Goal: Information Seeking & Learning: Learn about a topic

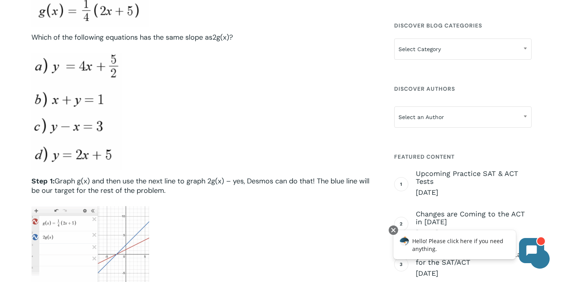
scroll to position [1015, 0]
drag, startPoint x: 37, startPoint y: 12, endPoint x: 206, endPoint y: 2, distance: 169.4
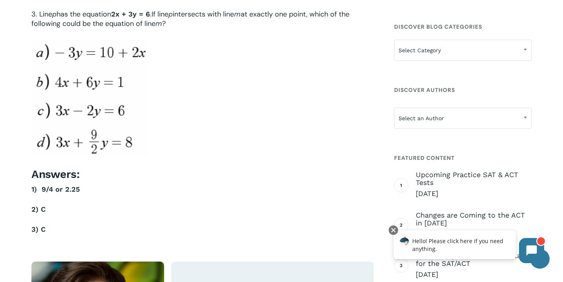
scroll to position [2570, 0]
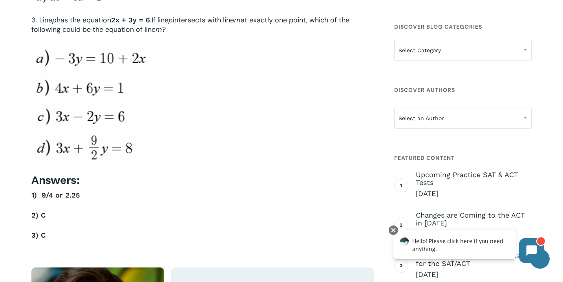
drag, startPoint x: 116, startPoint y: 30, endPoint x: 155, endPoint y: 29, distance: 38.9
click at [151, 25] on span "has the equation 2x + 3y = 6 ." at bounding box center [104, 19] width 95 height 9
copy span "2x + 3y = 6"
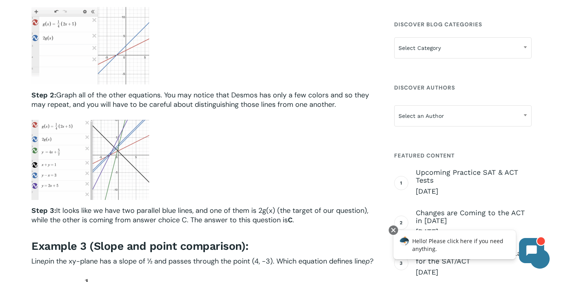
scroll to position [1214, 0]
